Goal: Navigation & Orientation: Understand site structure

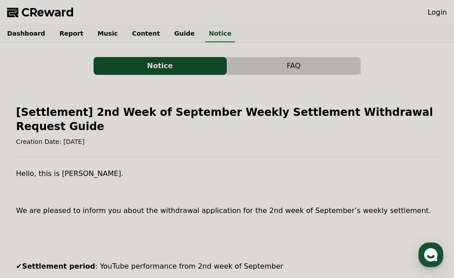
click at [167, 30] on link "Guide" at bounding box center [184, 33] width 35 height 17
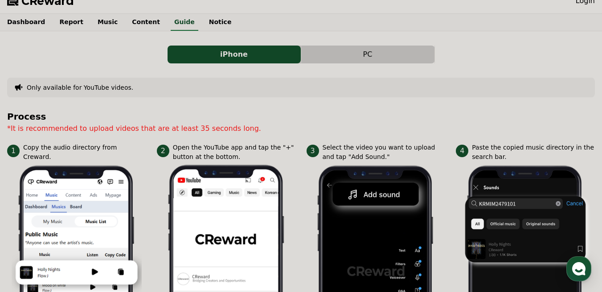
scroll to position [10, 0]
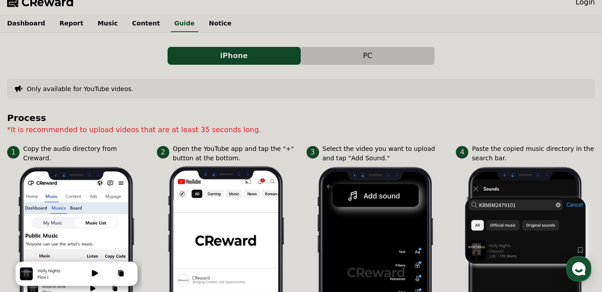
click at [395, 56] on button "PC" at bounding box center [367, 56] width 133 height 18
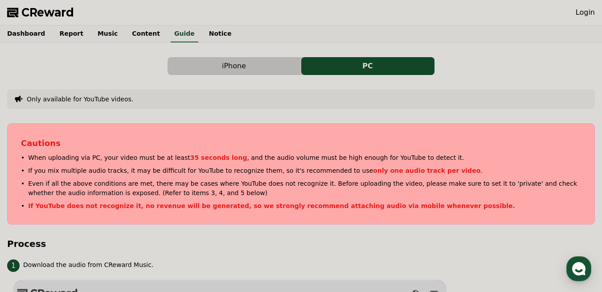
click at [125, 34] on link "Content" at bounding box center [146, 33] width 42 height 17
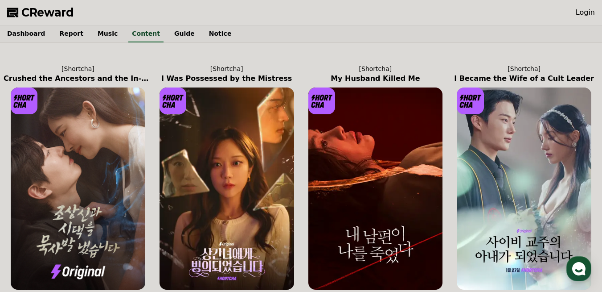
click at [92, 37] on link "Music" at bounding box center [108, 33] width 34 height 17
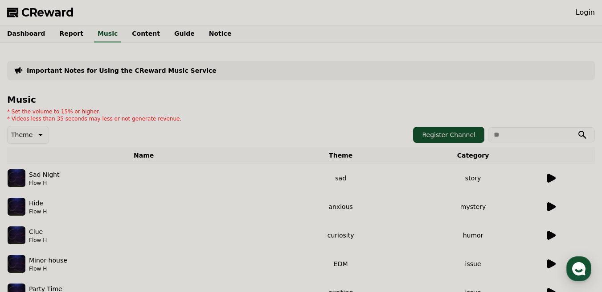
click at [66, 29] on link "Report" at bounding box center [71, 33] width 38 height 17
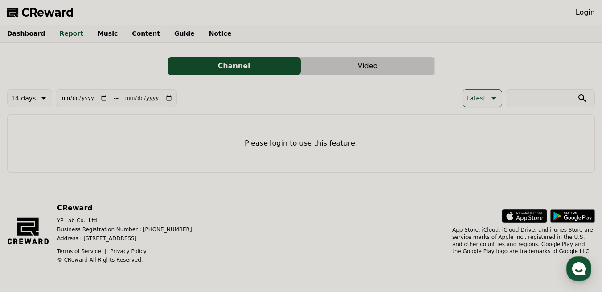
click at [30, 33] on link "Dashboard" at bounding box center [26, 33] width 52 height 17
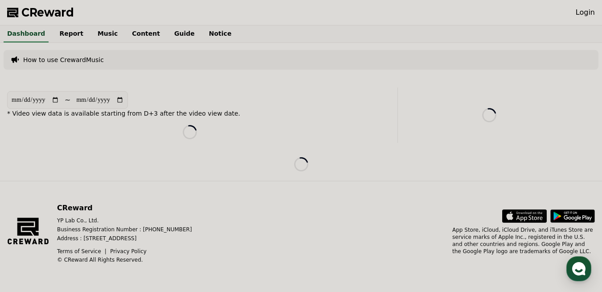
click at [32, 60] on p "How to use CrewardMusic" at bounding box center [63, 59] width 81 height 9
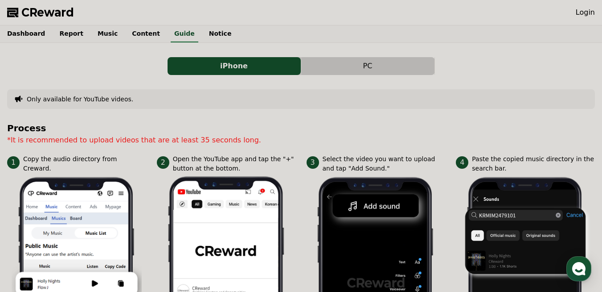
click at [23, 30] on link "Dashboard" at bounding box center [26, 33] width 52 height 17
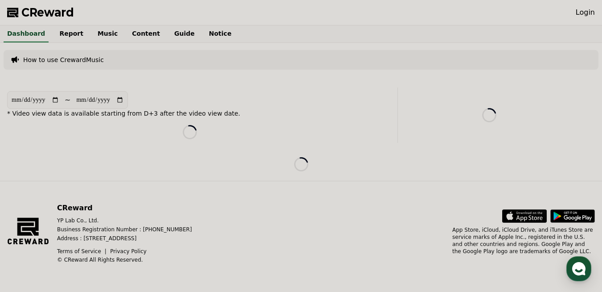
click at [454, 217] on icon at bounding box center [573, 215] width 45 height 13
